Goal: Task Accomplishment & Management: Manage account settings

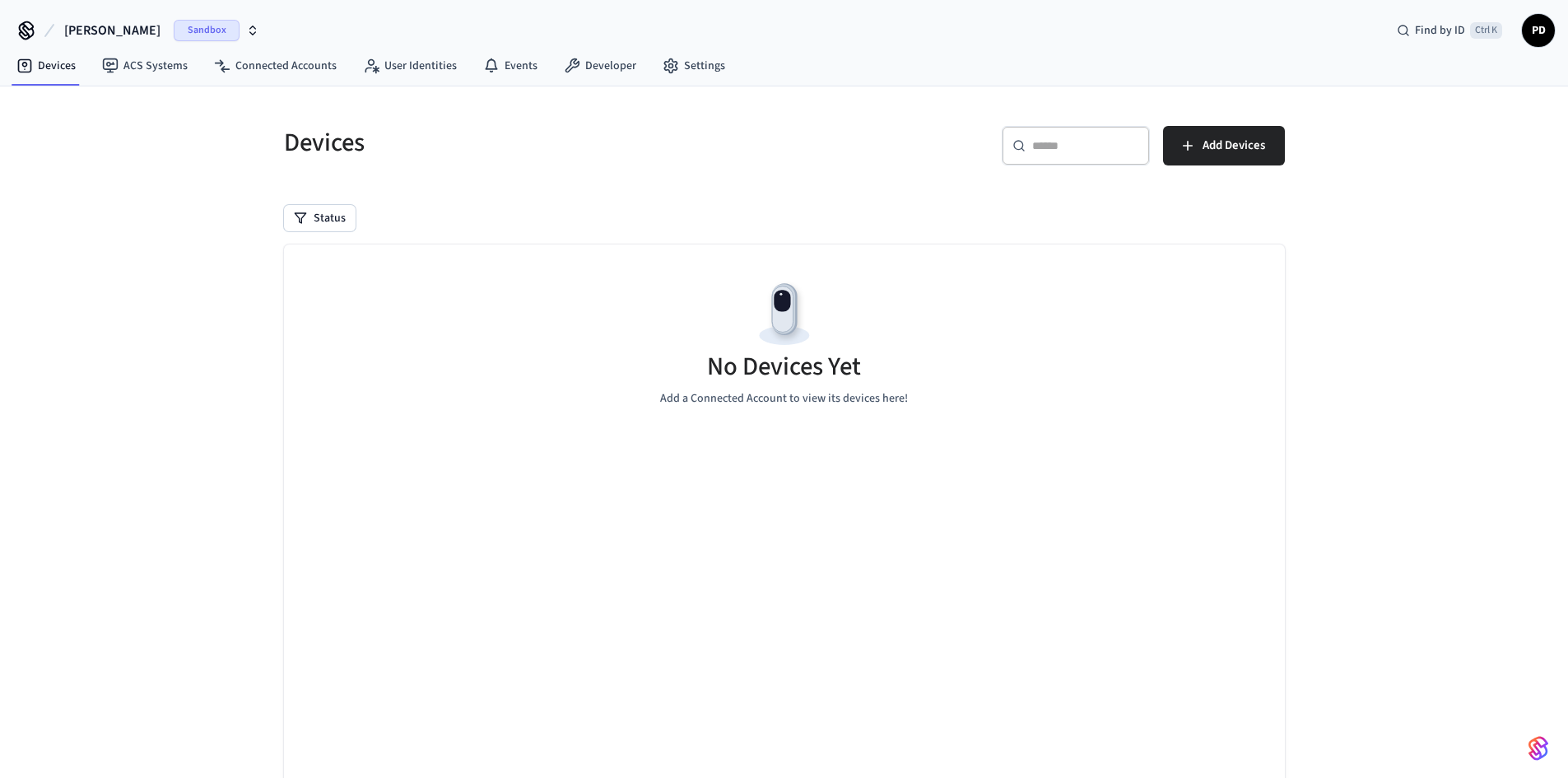
click at [181, 30] on span "Sandbox" at bounding box center [207, 30] width 66 height 21
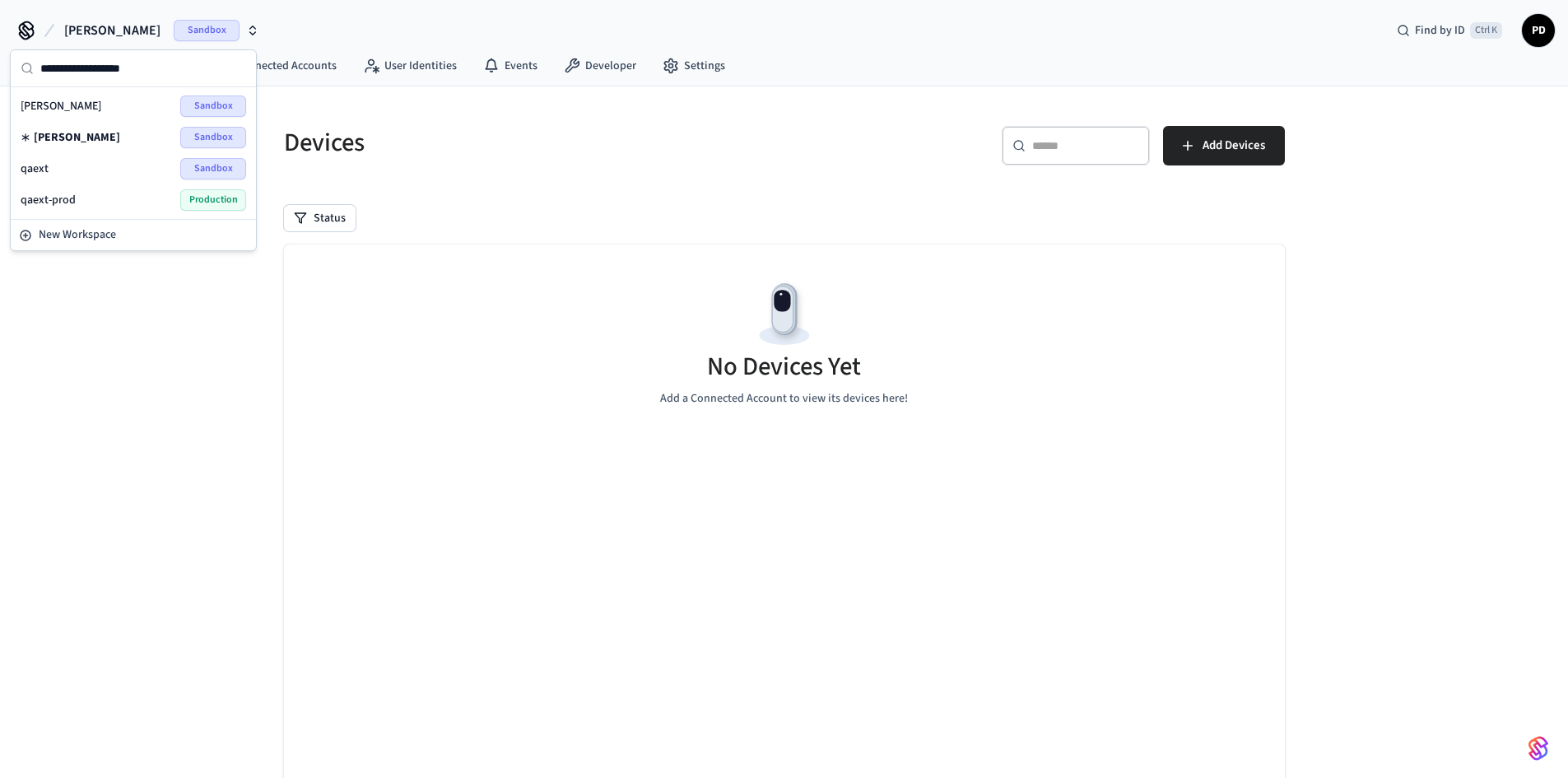
click at [123, 165] on div "qaext Sandbox" at bounding box center [133, 169] width 226 height 21
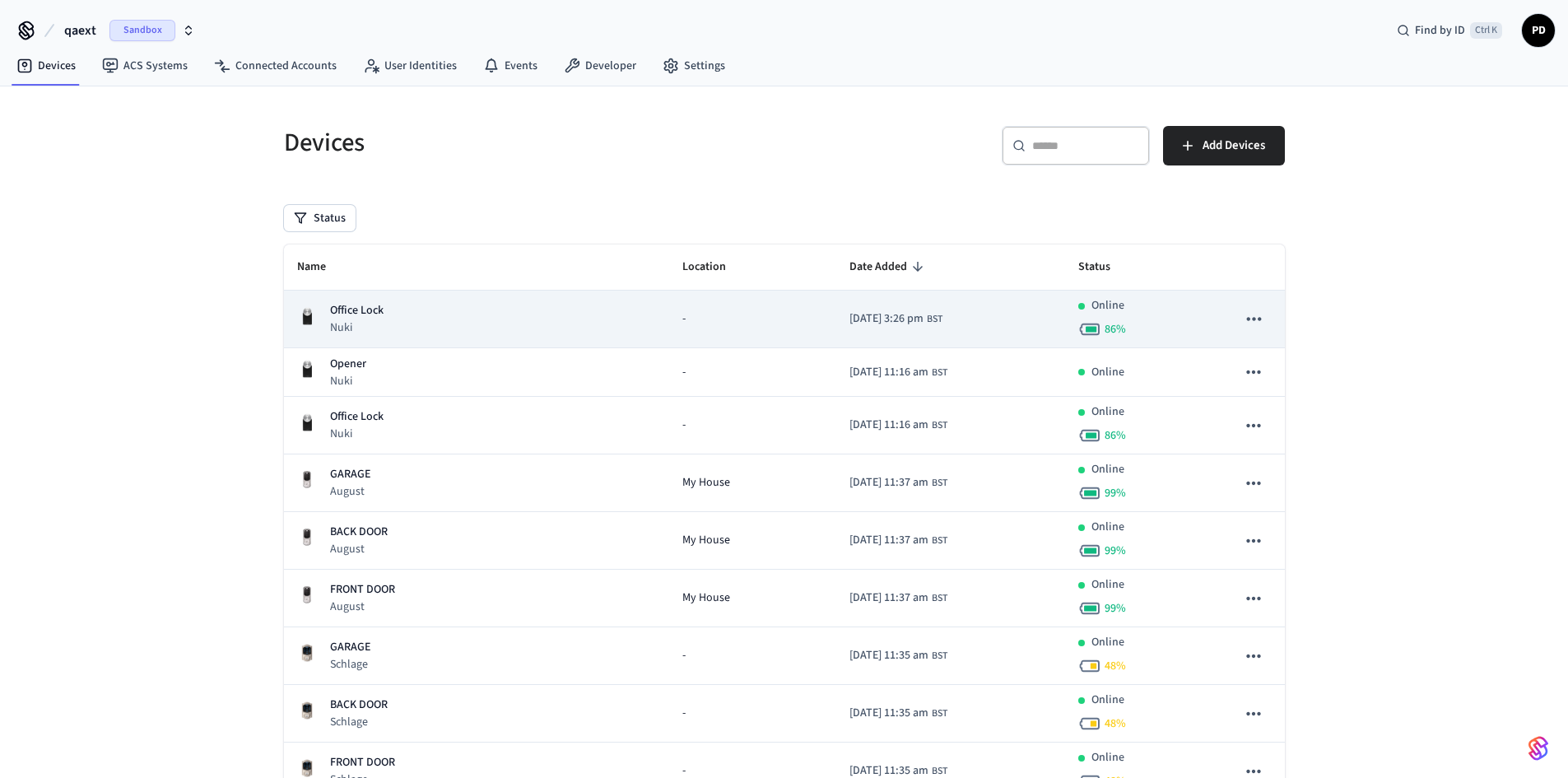
click at [400, 323] on div "Office Lock Nuki" at bounding box center [477, 319] width 359 height 34
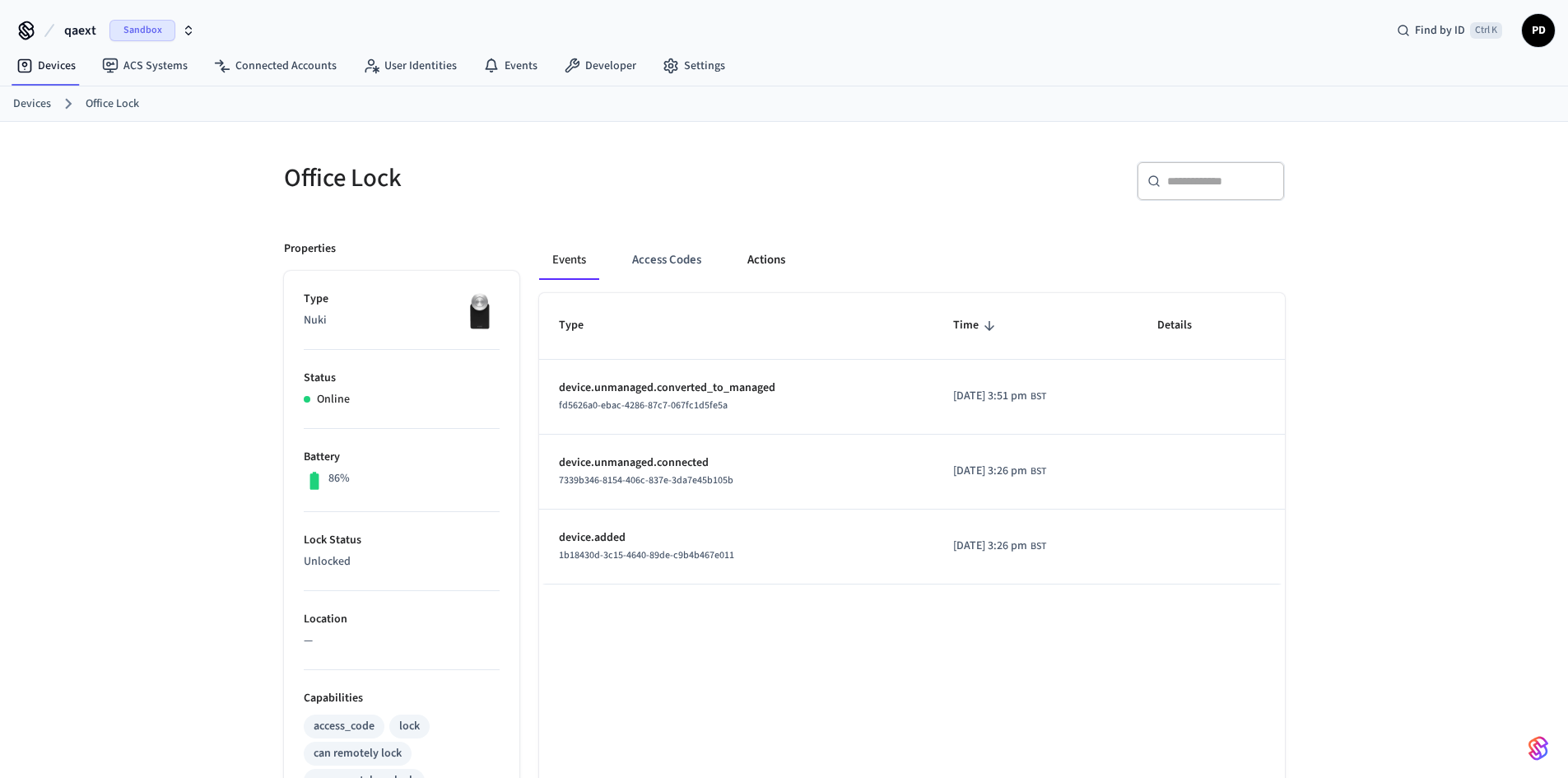
click at [758, 255] on button "Actions" at bounding box center [766, 260] width 64 height 40
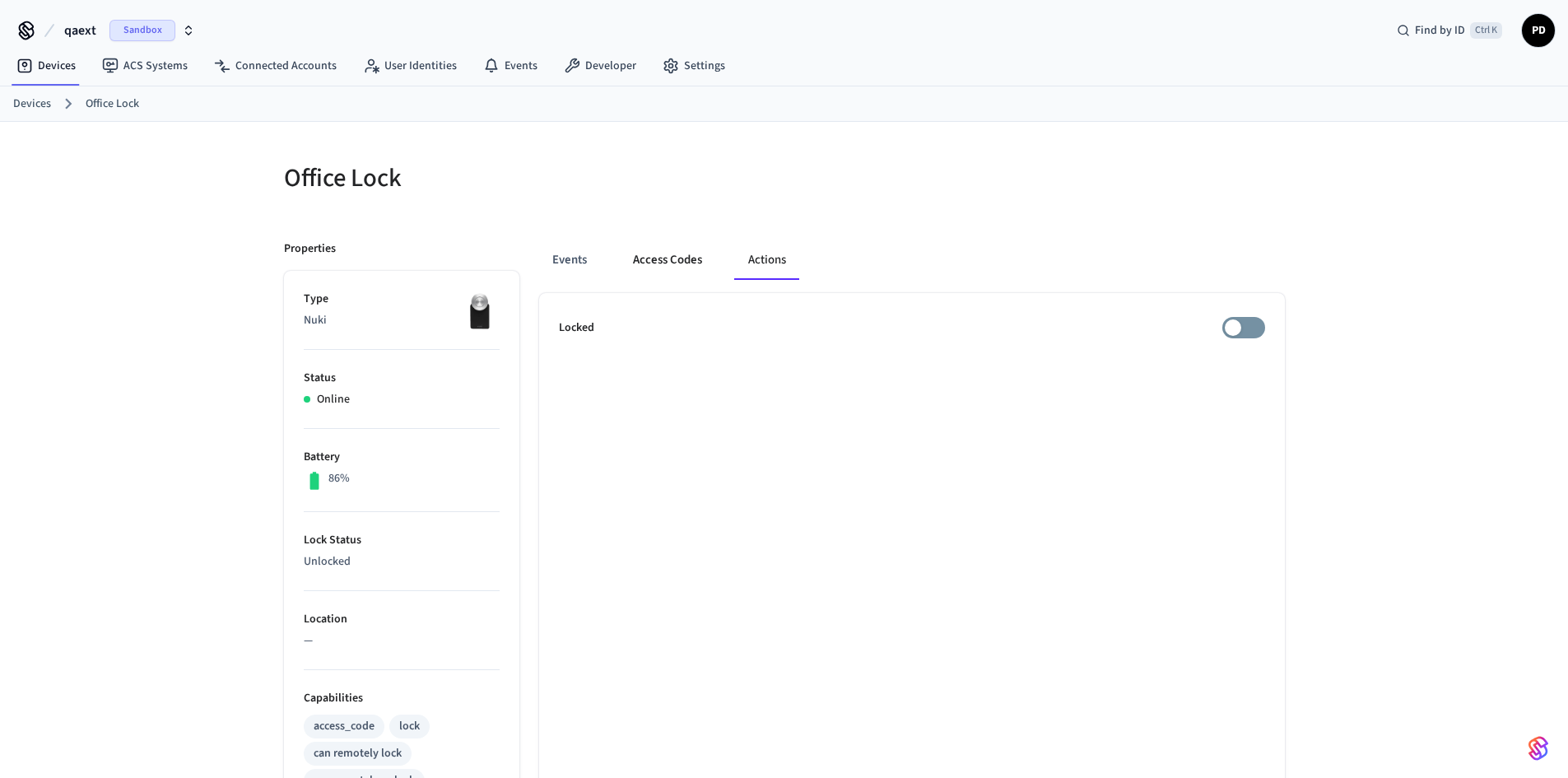
click at [658, 265] on button "Access Codes" at bounding box center [667, 260] width 96 height 40
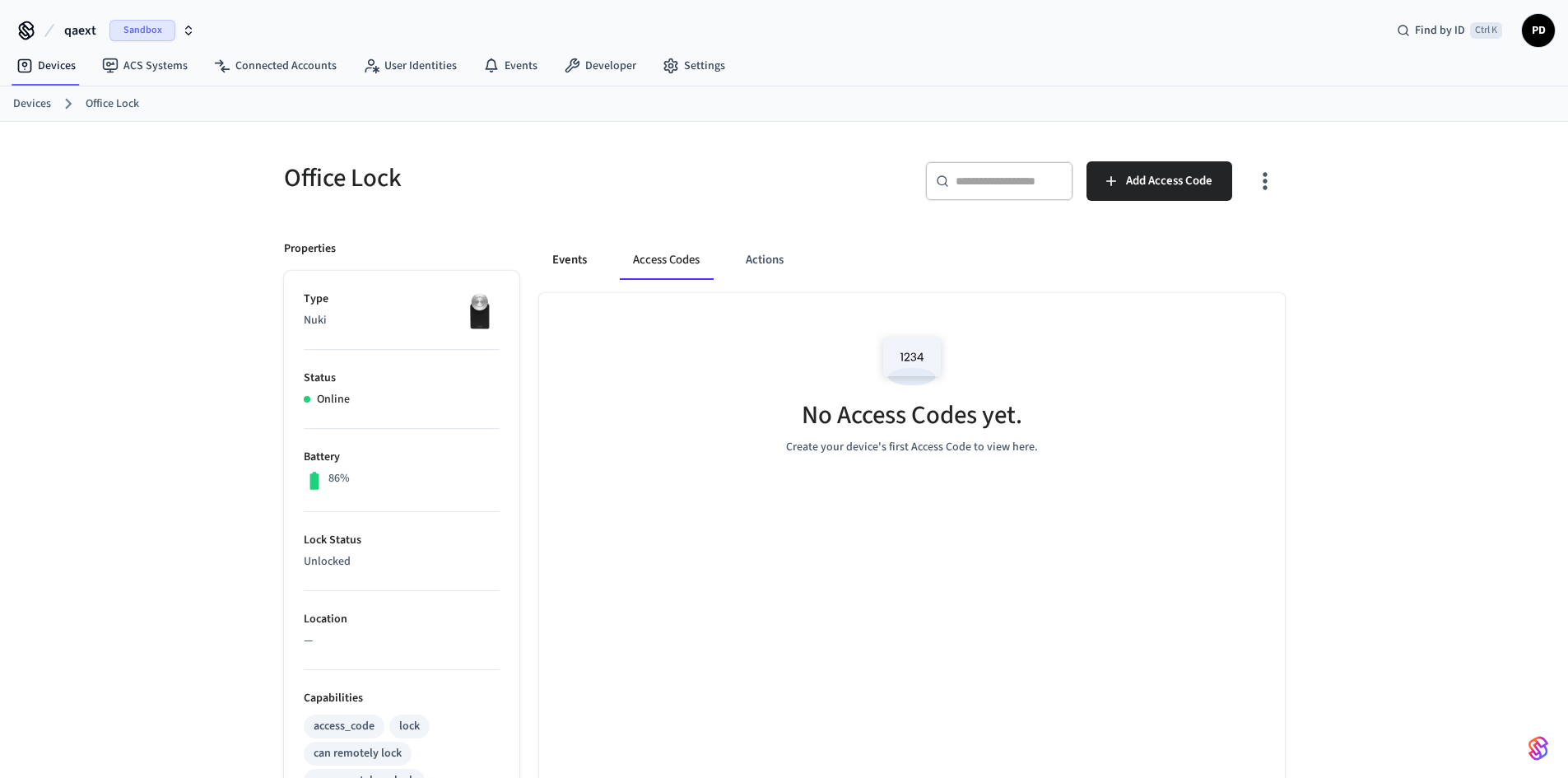
click at [594, 255] on button "Events" at bounding box center [569, 260] width 61 height 40
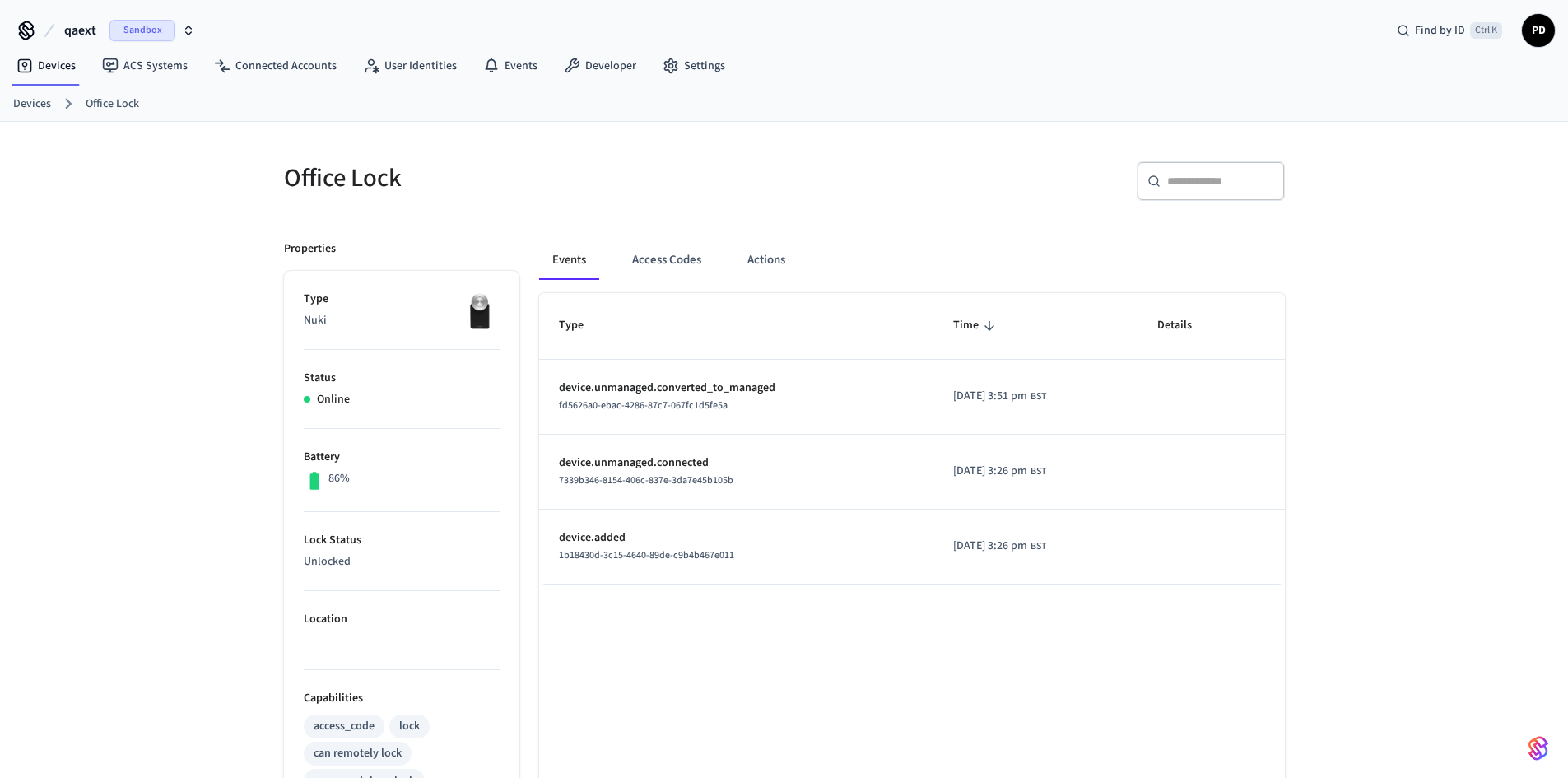
click at [726, 250] on div "Events Access Codes Actions" at bounding box center [911, 260] width 746 height 40
click at [742, 253] on button "Actions" at bounding box center [766, 260] width 64 height 40
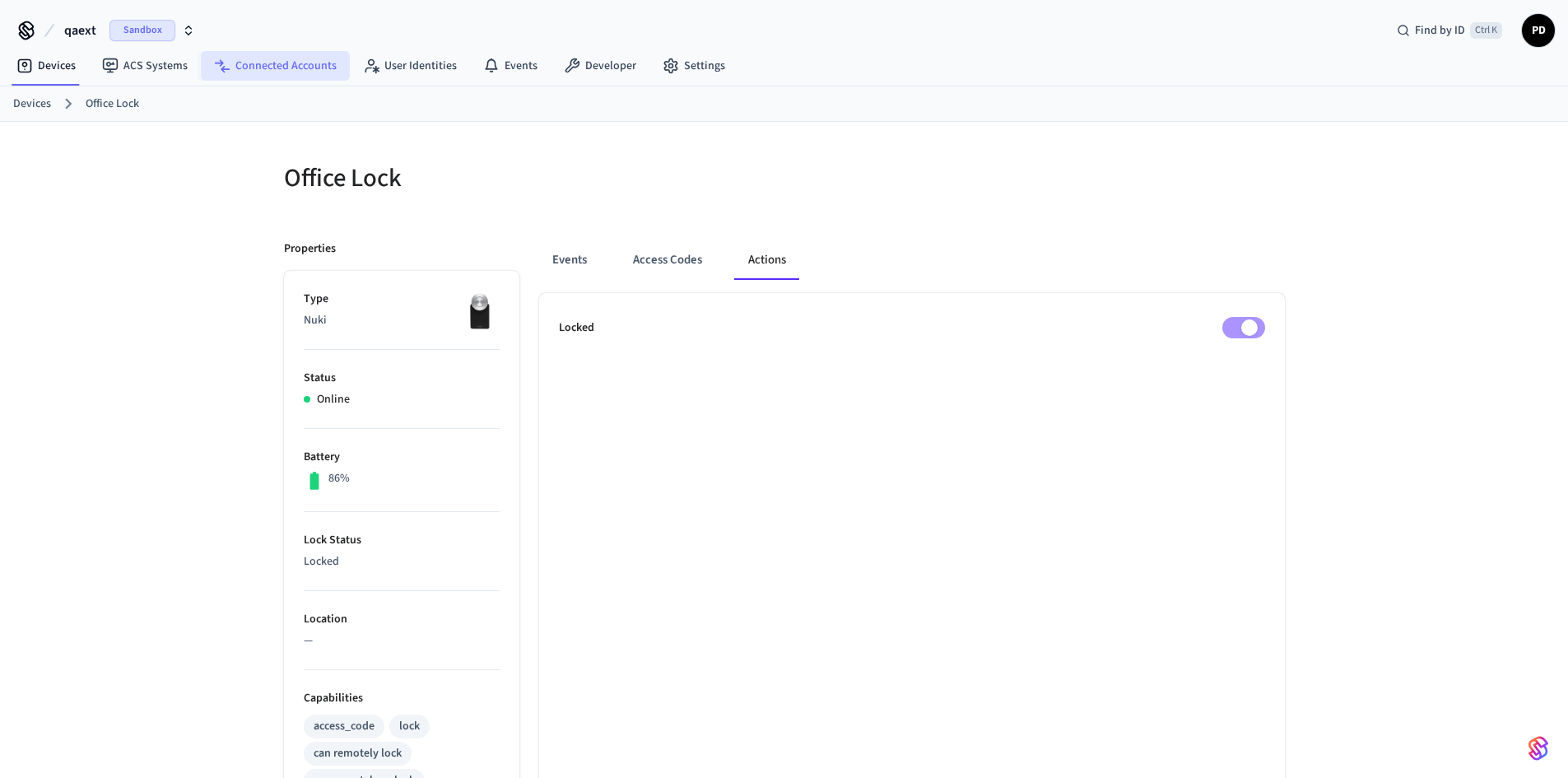
click at [259, 76] on link "Connected Accounts" at bounding box center [275, 66] width 149 height 30
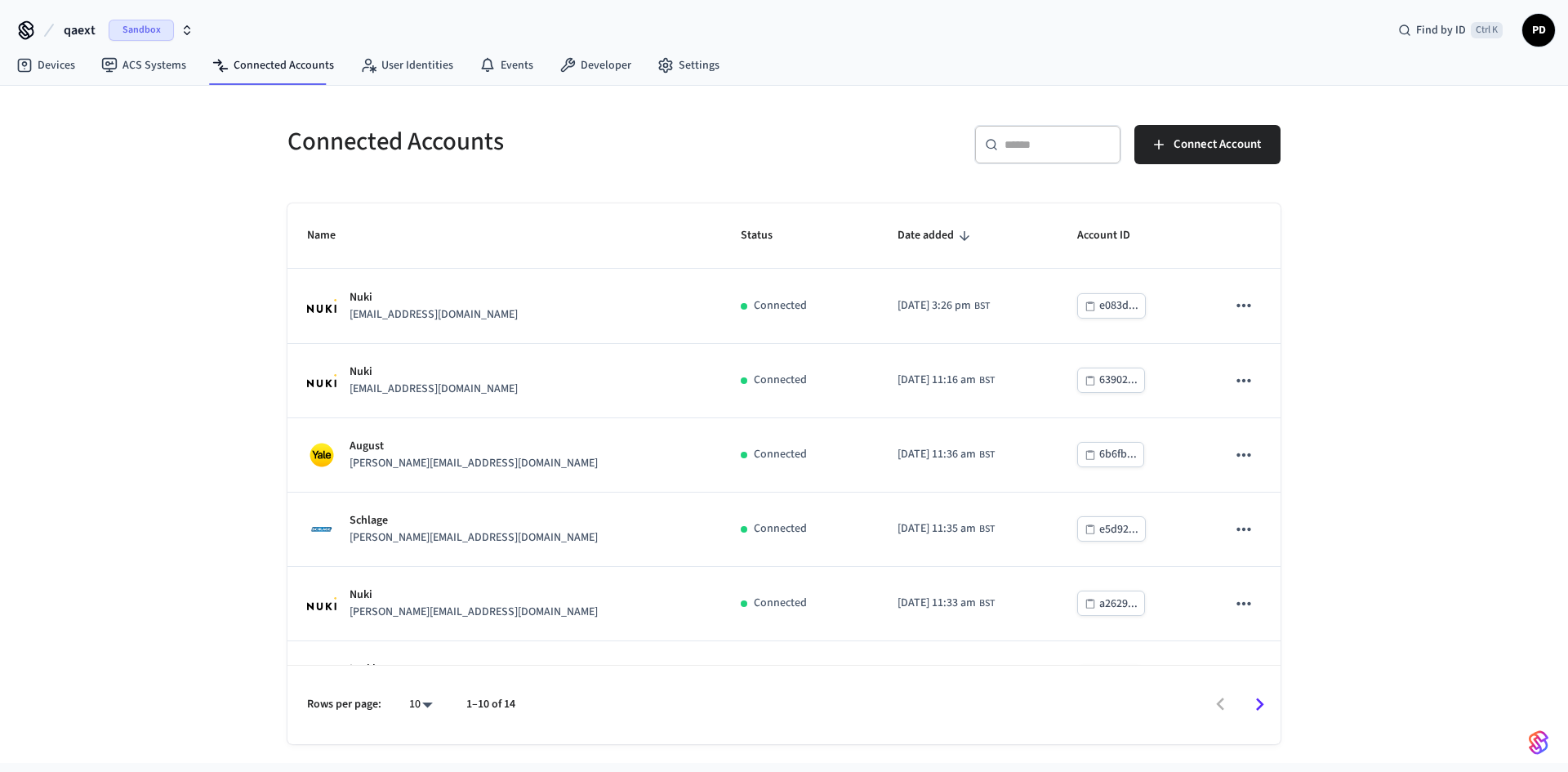
scroll to position [349, 0]
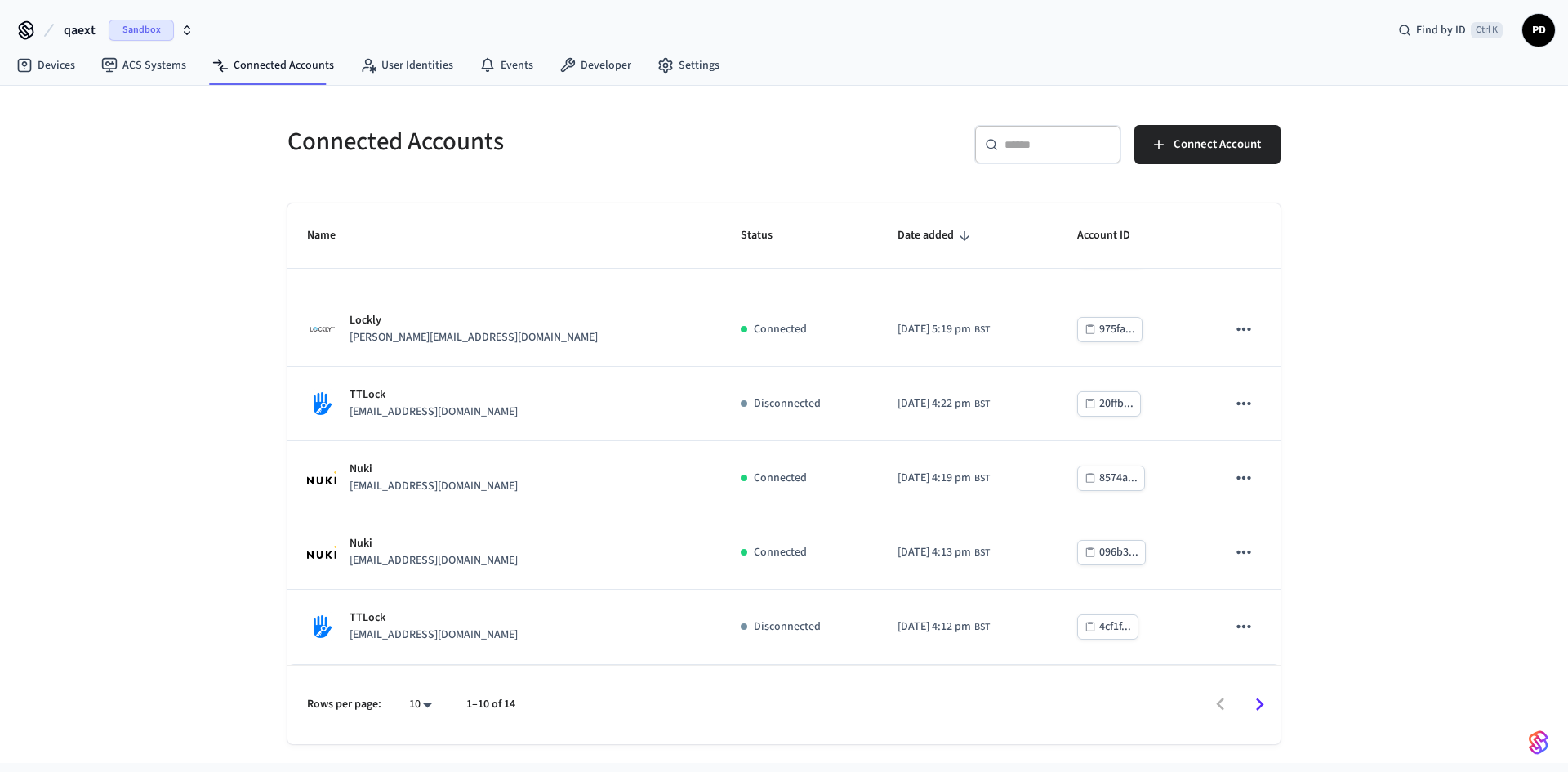
click at [1255, 711] on icon "Go to next page" at bounding box center [1259, 704] width 25 height 25
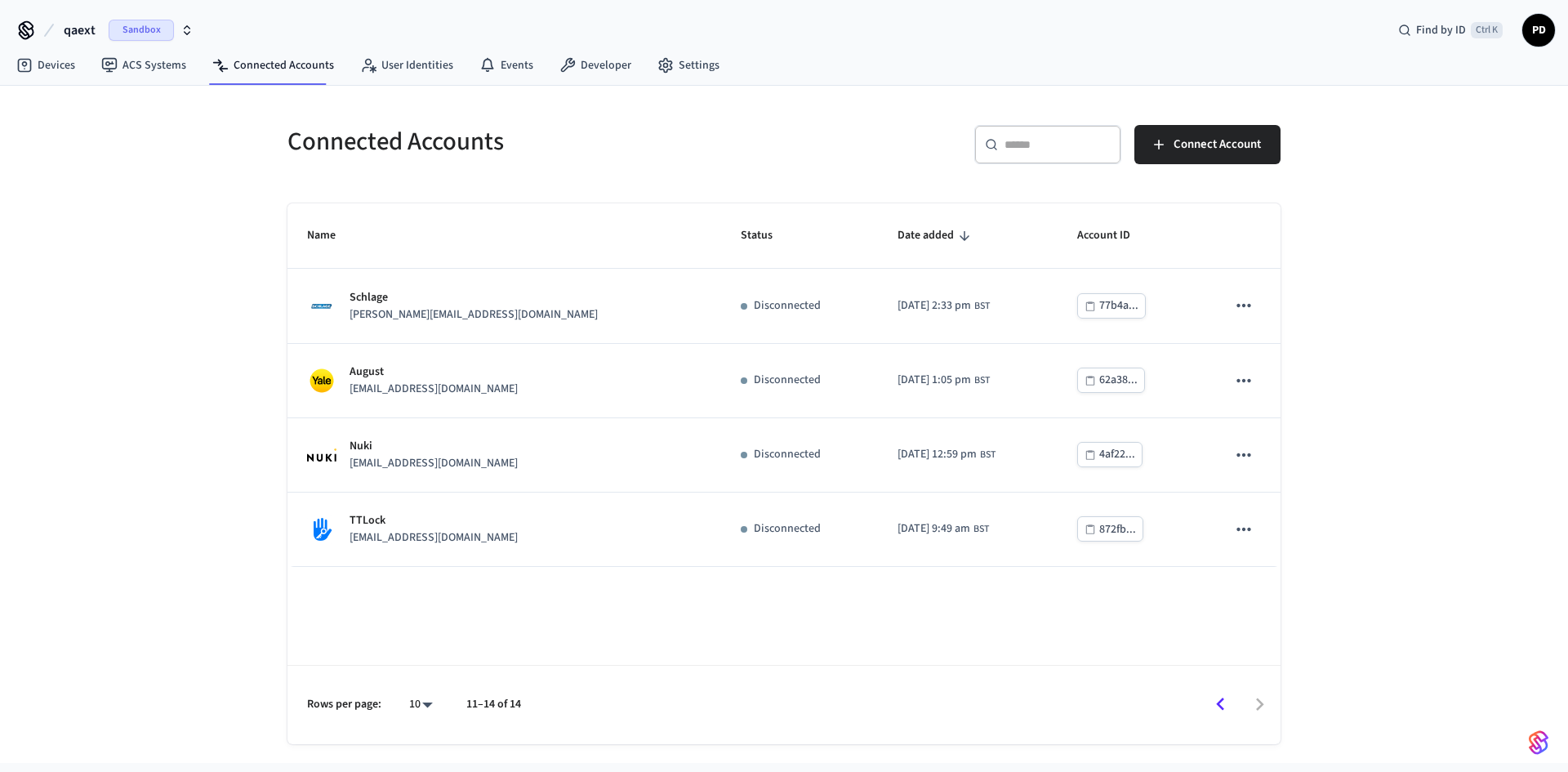
scroll to position [0, 0]
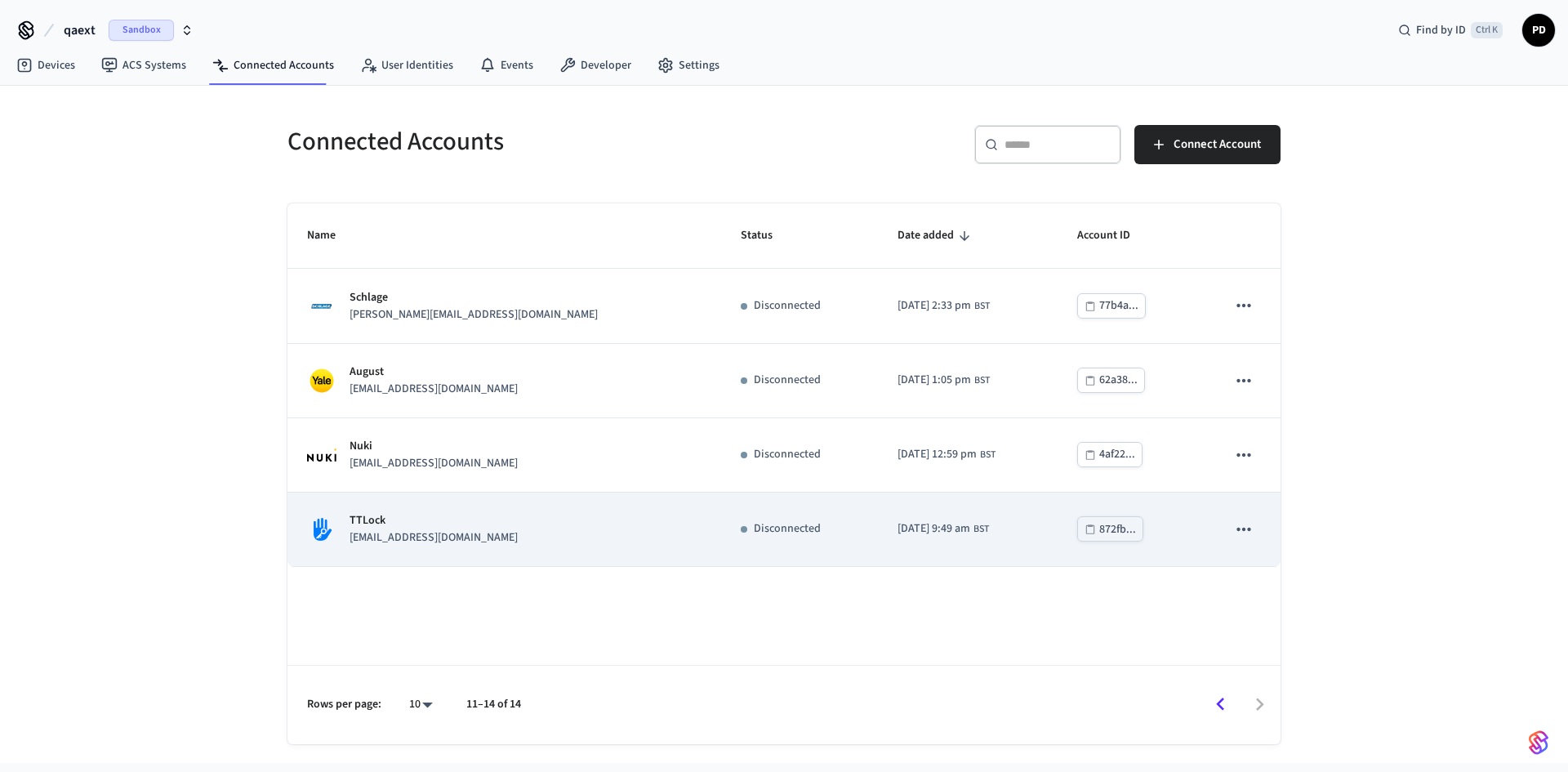
click at [1251, 528] on icon "sticky table" at bounding box center [1243, 529] width 21 height 21
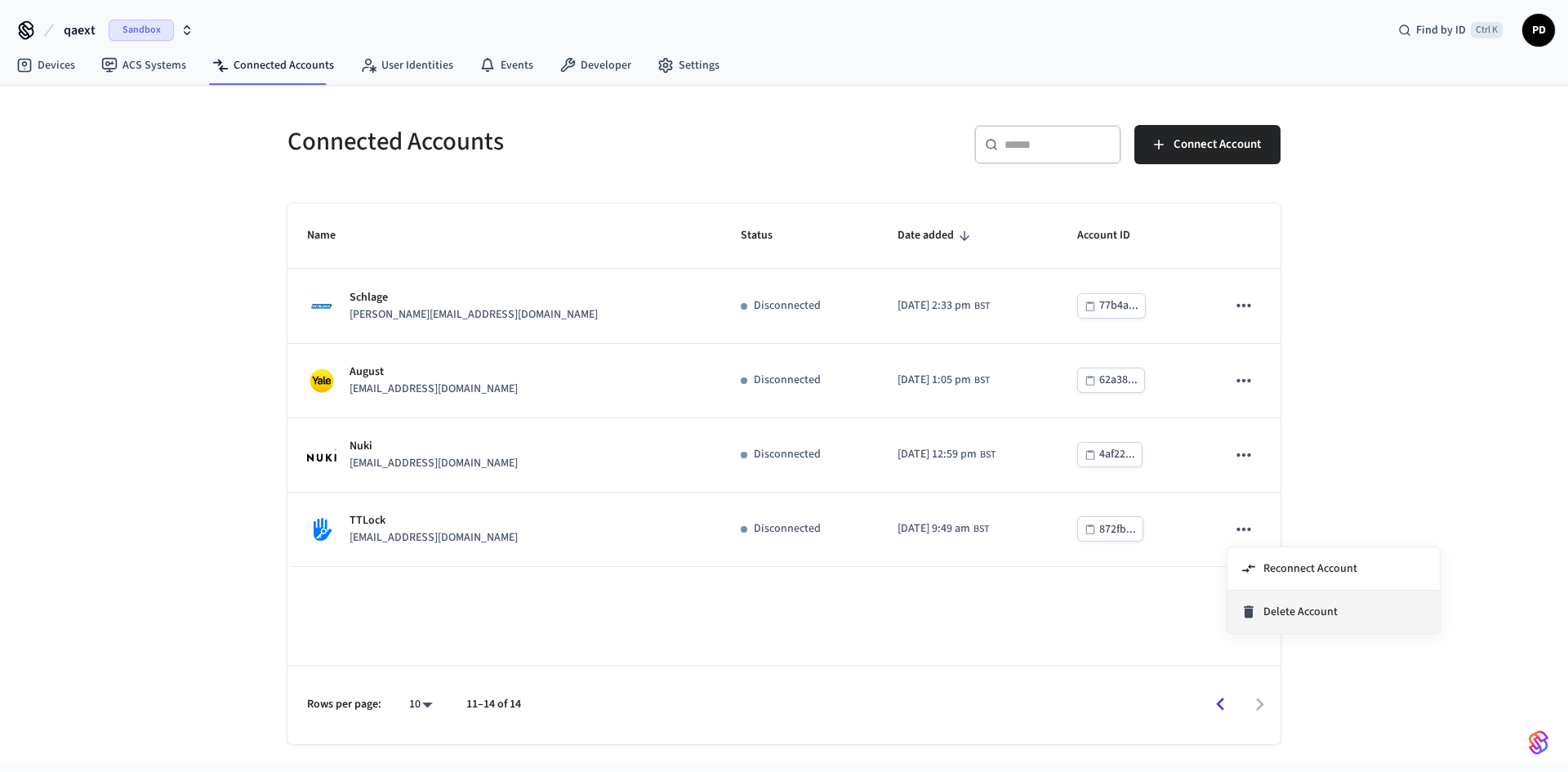
click at [1288, 610] on span "Delete Account" at bounding box center [1300, 612] width 74 height 16
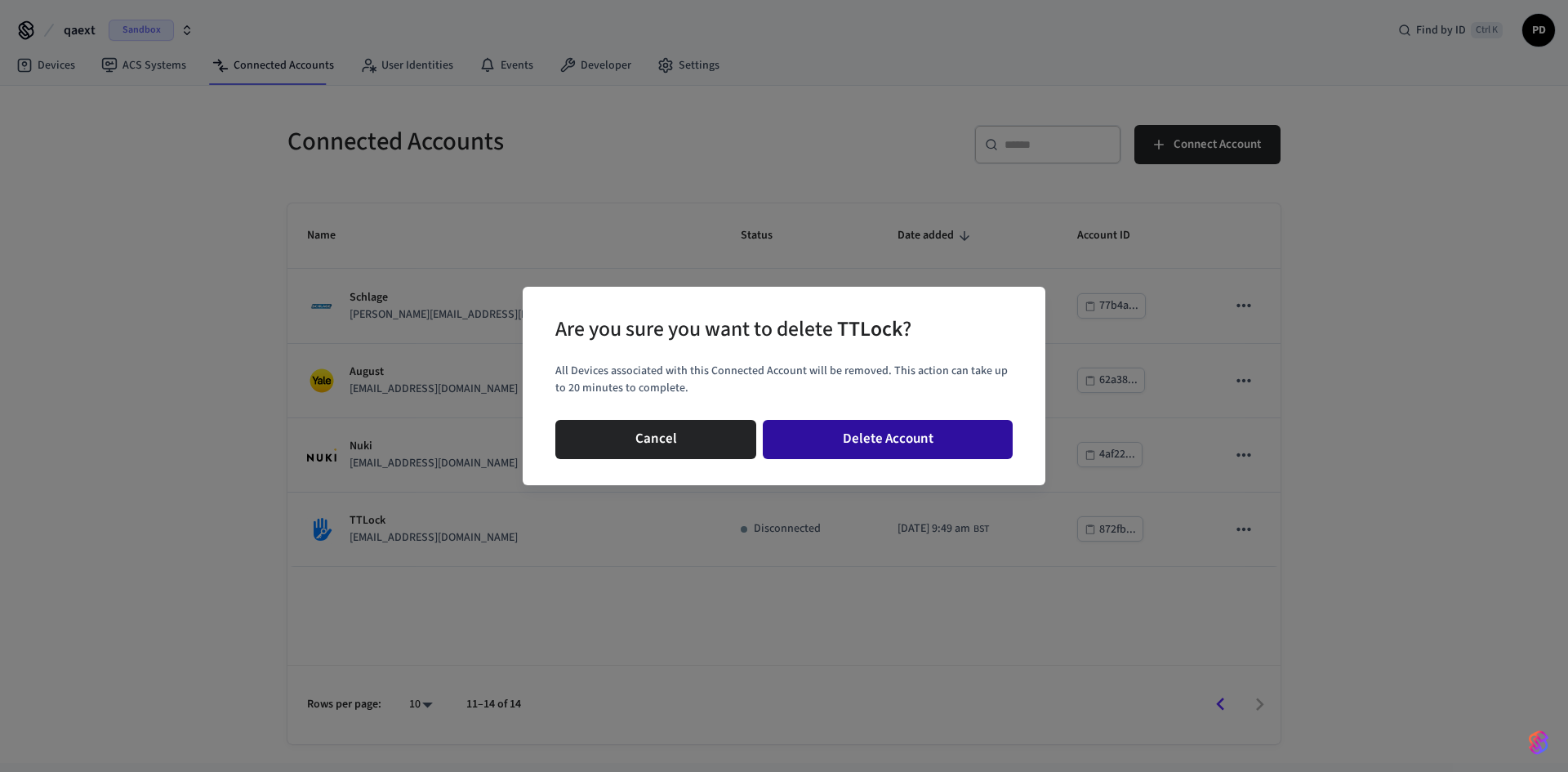
click at [862, 447] on button "Delete Account" at bounding box center [888, 439] width 250 height 39
